Goal: Information Seeking & Learning: Learn about a topic

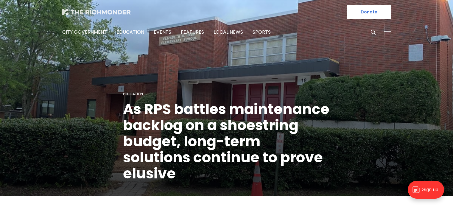
click at [110, 12] on img at bounding box center [96, 12] width 69 height 6
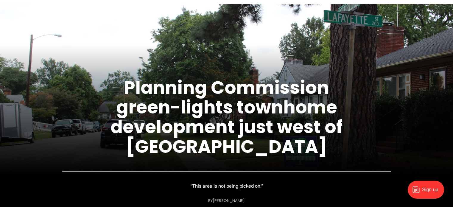
scroll to position [36, 0]
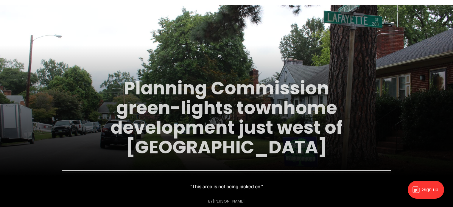
click at [247, 142] on link "Planning Commission green-lights townhome development just west of [GEOGRAPHIC_…" at bounding box center [227, 118] width 232 height 84
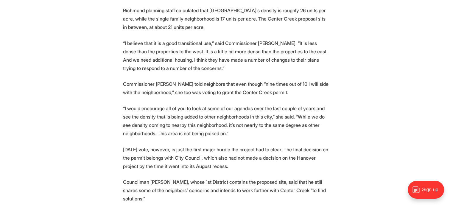
scroll to position [746, 0]
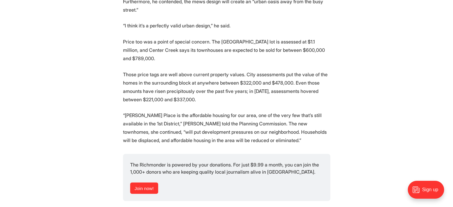
scroll to position [1715, 0]
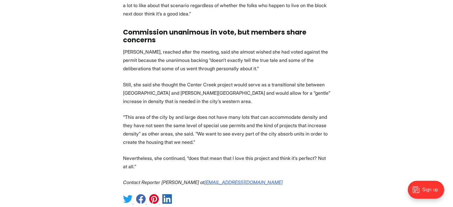
scroll to position [2031, 0]
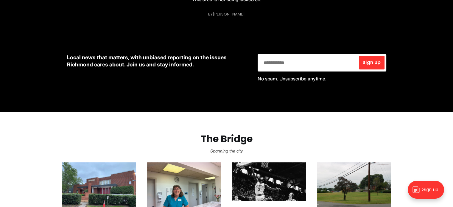
scroll to position [312, 0]
